Goal: Navigation & Orientation: Find specific page/section

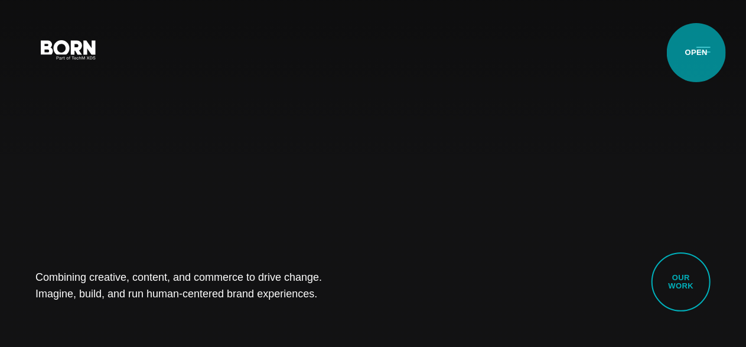
click at [696, 53] on button "Primary Menu" at bounding box center [703, 49] width 28 height 25
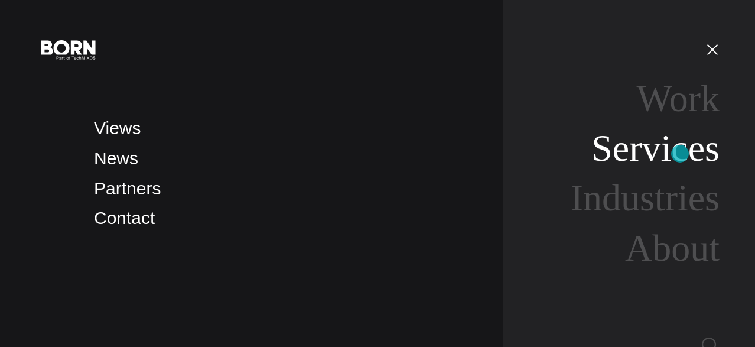
click at [680, 154] on link "Services" at bounding box center [655, 148] width 128 height 42
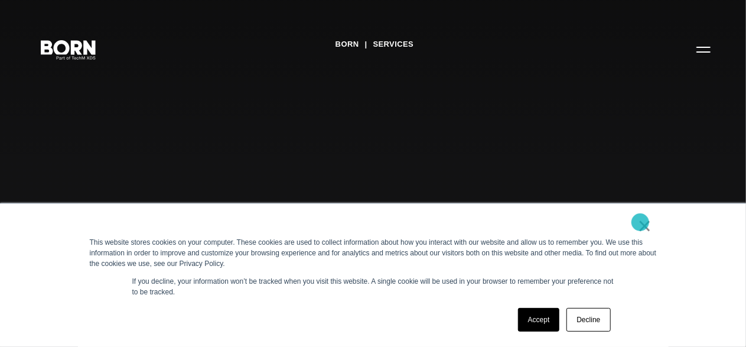
click at [640, 222] on link "×" at bounding box center [645, 225] width 14 height 11
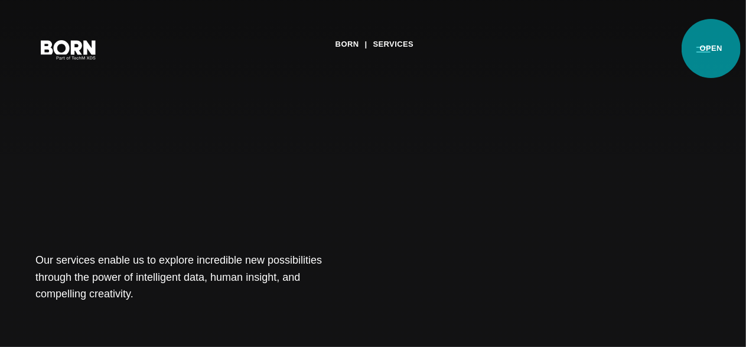
click at [711, 48] on button "Primary Menu" at bounding box center [703, 49] width 28 height 25
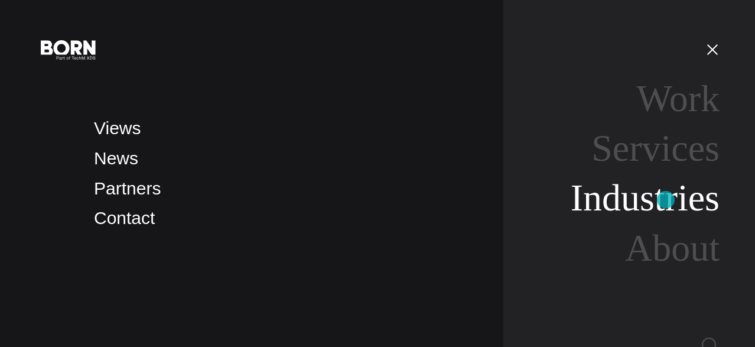
click at [666, 200] on link "Industries" at bounding box center [645, 198] width 149 height 42
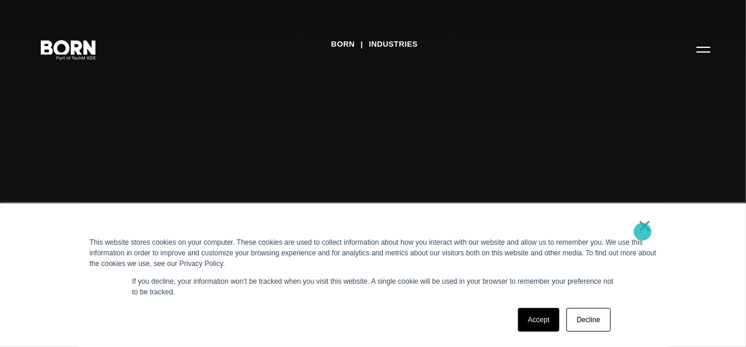
click at [643, 231] on link "×" at bounding box center [645, 225] width 14 height 11
